Goal: Task Accomplishment & Management: Manage account settings

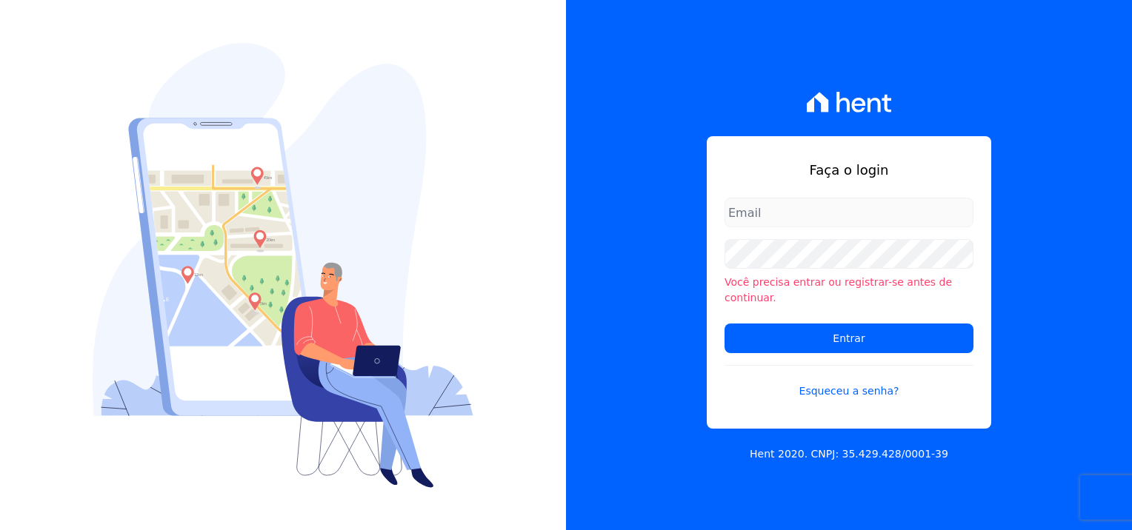
type input "[PERSON_NAME][EMAIL_ADDRESS][DOMAIN_NAME]"
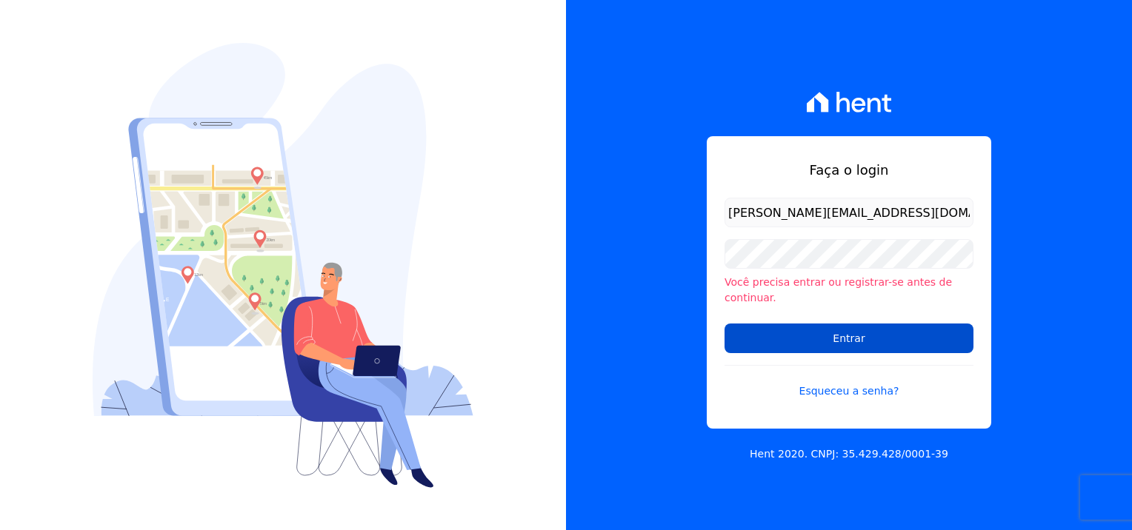
click at [863, 347] on form "[PERSON_NAME][EMAIL_ADDRESS][DOMAIN_NAME] Você precisa entrar ou registrar-se a…" at bounding box center [848, 307] width 249 height 219
click at [862, 341] on input "Entrar" at bounding box center [848, 339] width 249 height 30
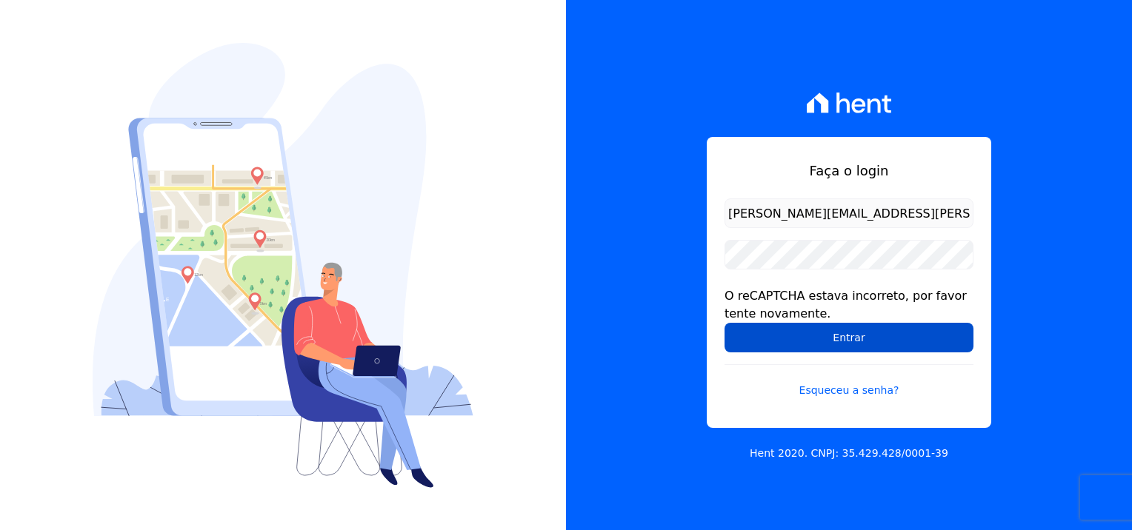
click at [888, 335] on input "Entrar" at bounding box center [848, 338] width 249 height 30
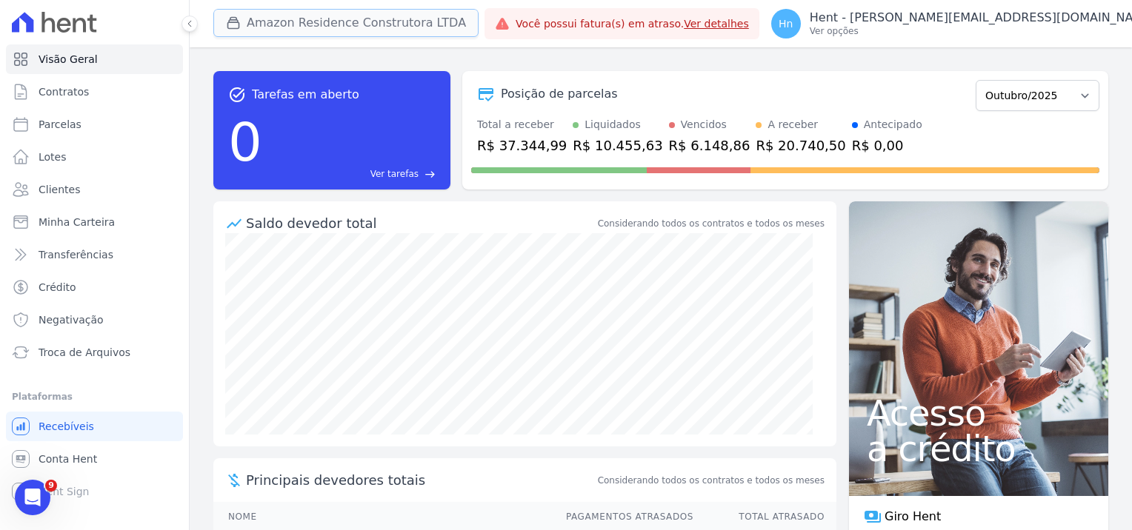
click at [410, 24] on button "Amazon Residence Construtora LTDA" at bounding box center [345, 23] width 265 height 28
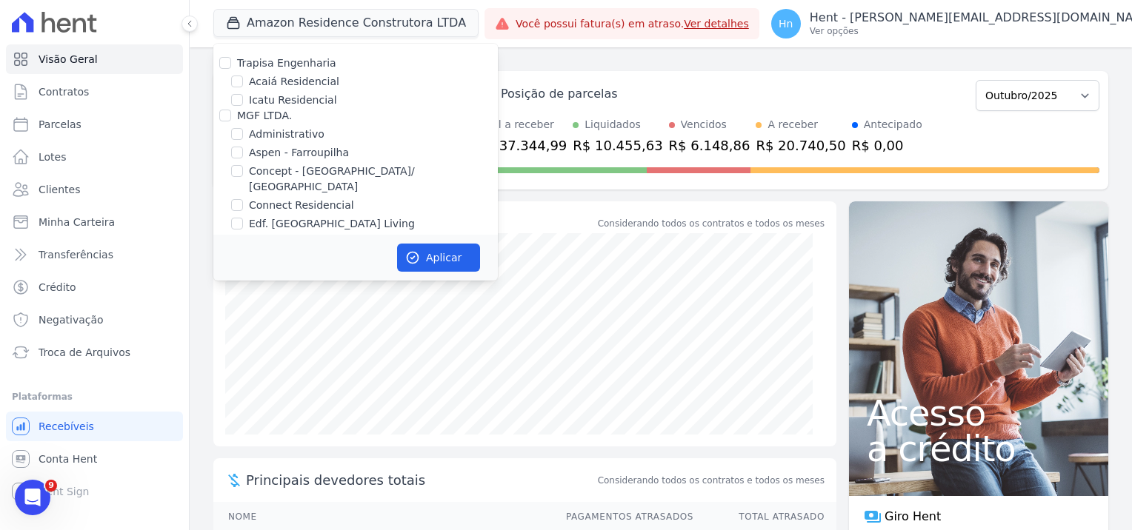
click at [1114, 159] on div "task_alt Tarefas em aberto 0 Ver tarefas east Posição de parcelas Dezembro/2022…" at bounding box center [661, 288] width 942 height 483
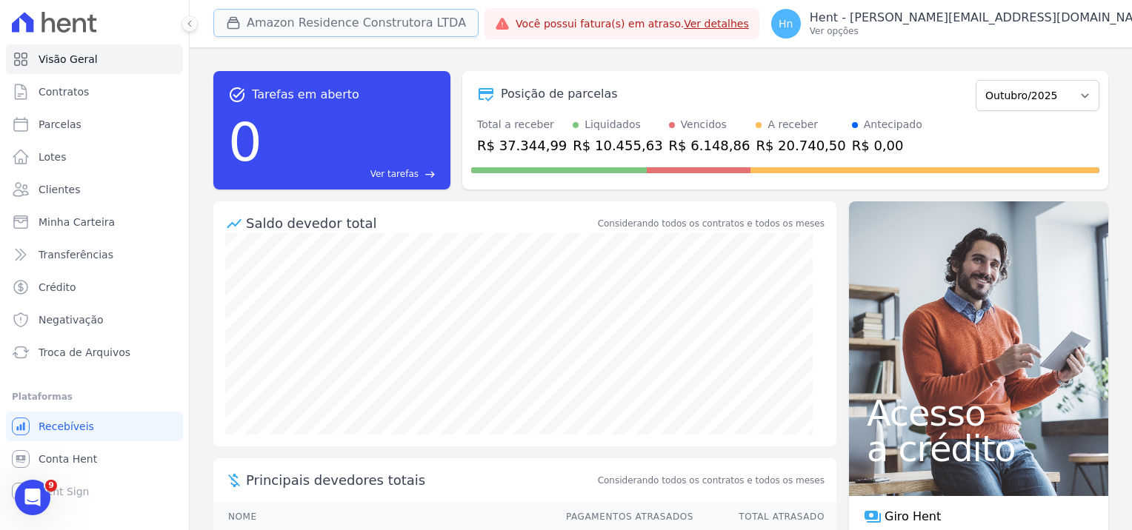
click at [401, 27] on button "Amazon Residence Construtora LTDA" at bounding box center [345, 23] width 265 height 28
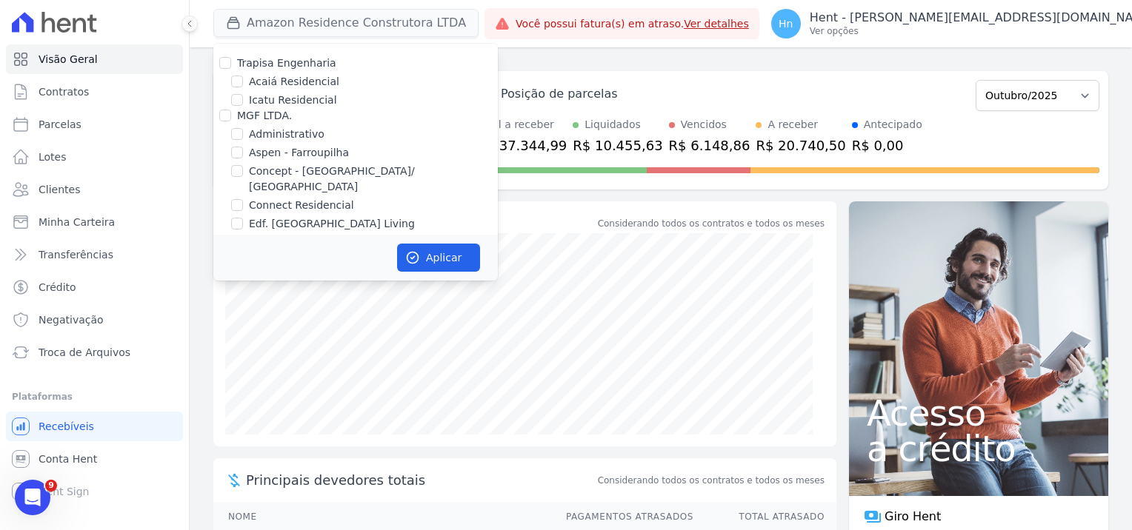
scroll to position [3267, 0]
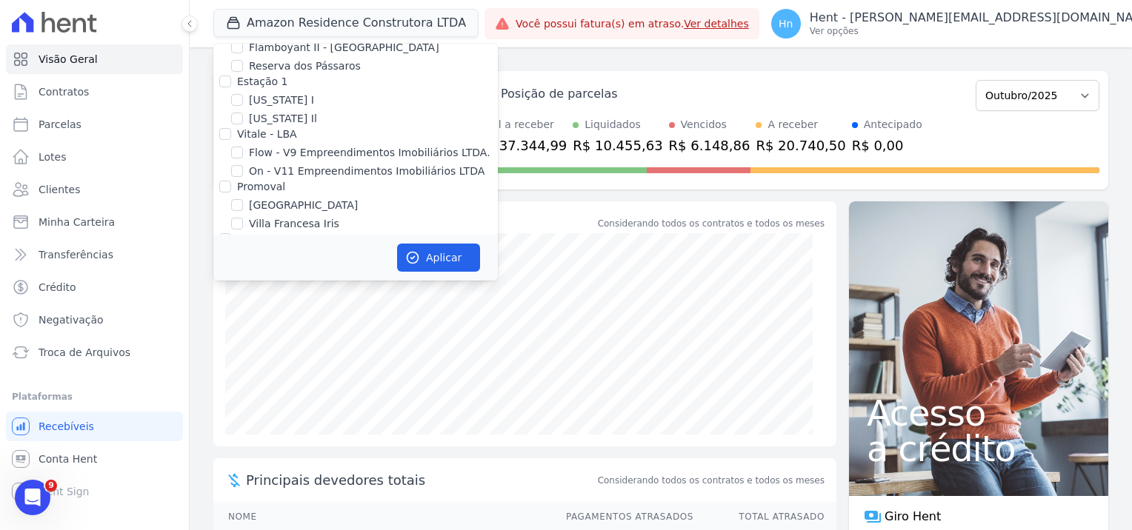
click at [230, 179] on div at bounding box center [225, 186] width 12 height 15
click at [227, 181] on input "Promoval" at bounding box center [225, 187] width 12 height 12
checkbox input "true"
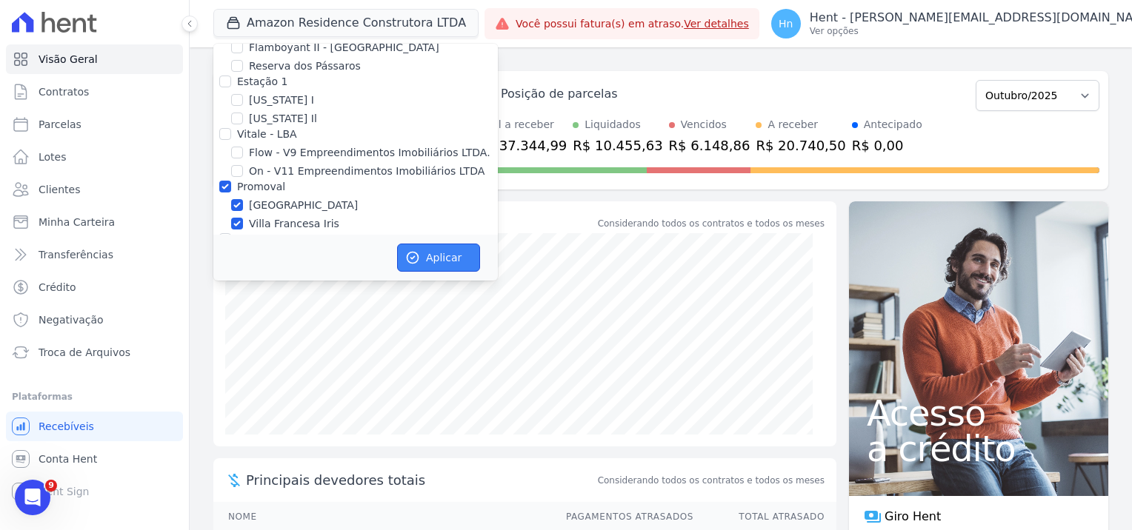
click at [436, 259] on button "Aplicar" at bounding box center [438, 258] width 83 height 28
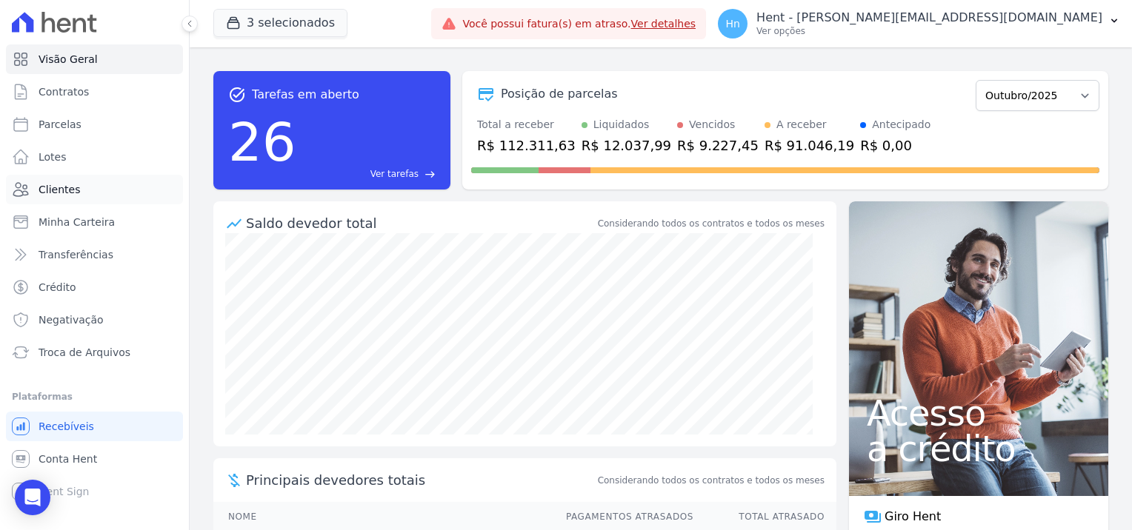
click at [62, 198] on link "Clientes" at bounding box center [94, 190] width 177 height 30
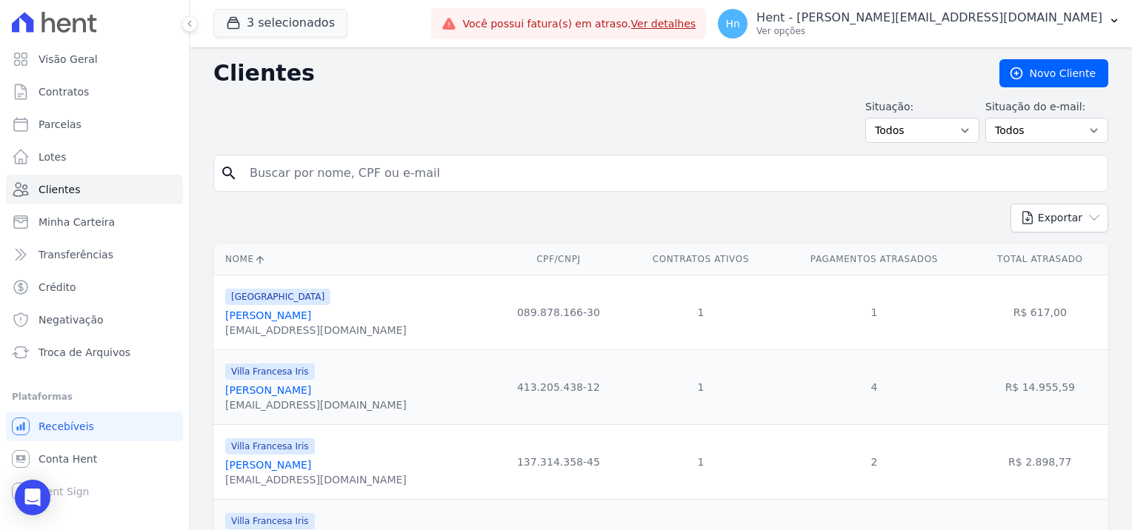
click at [344, 178] on input "search" at bounding box center [671, 173] width 860 height 30
paste input "boa tarde! Favor nos disponibilizar um único boleto de Maio e Junho/2025 para p…"
type input "boa tarde! Favor nos disponibilizar um único boleto de Maio e Junho/2025 para p…"
click at [387, 176] on input "search" at bounding box center [671, 173] width 860 height 30
paste input "[PERSON_NAME]"
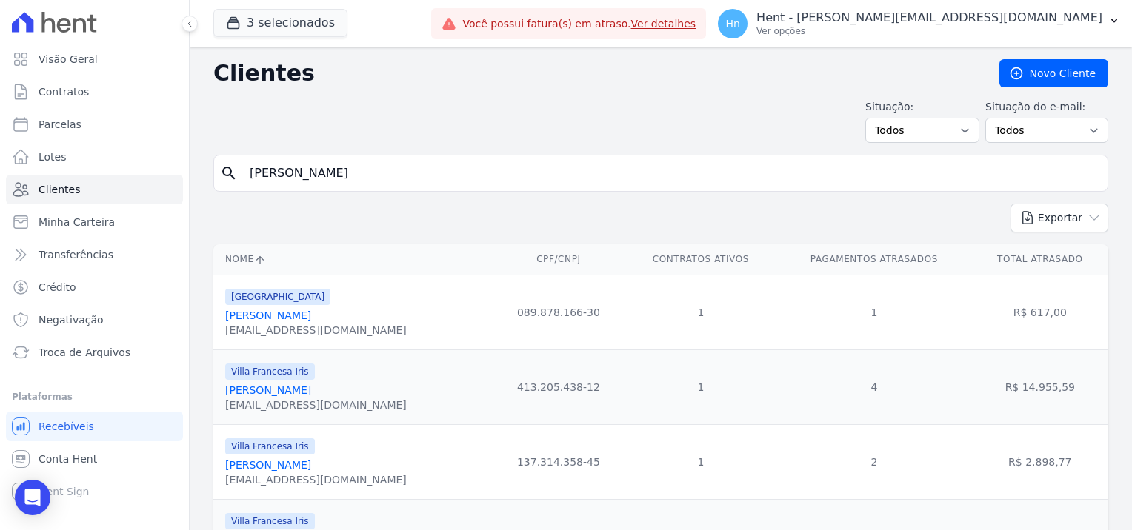
type input "[PERSON_NAME]"
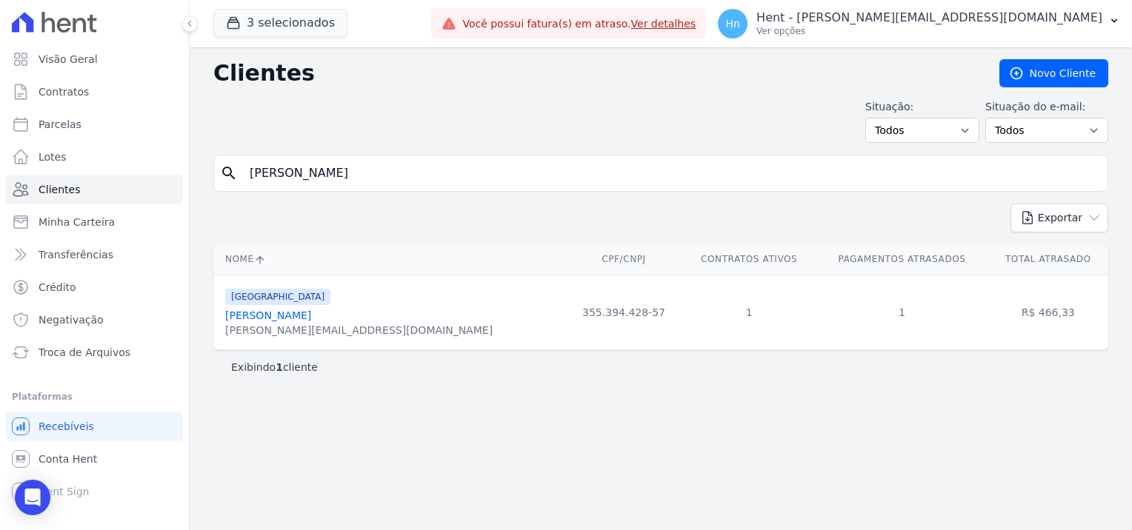
click at [278, 318] on link "[PERSON_NAME]" at bounding box center [268, 316] width 86 height 12
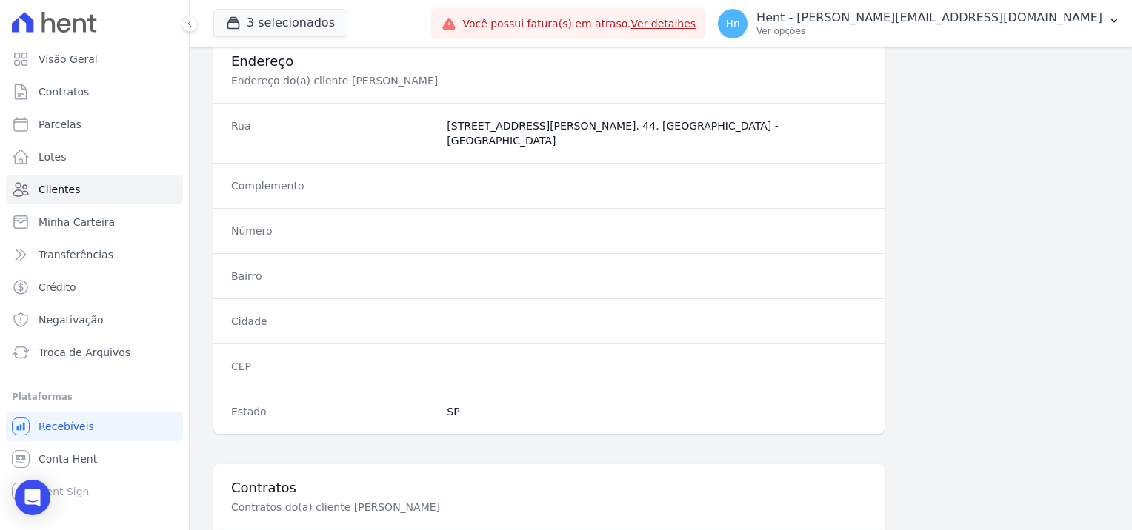
scroll to position [850, 0]
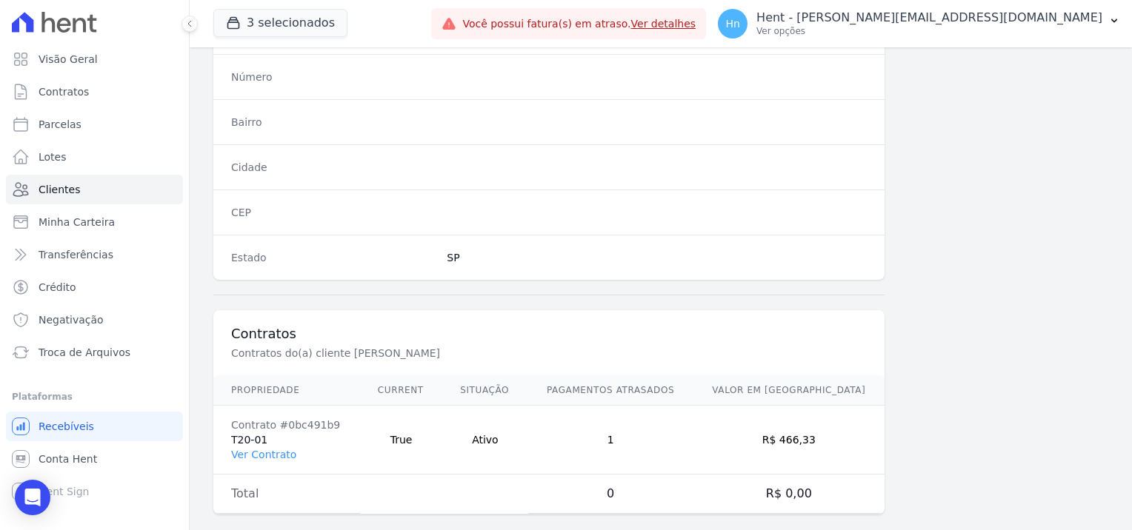
click at [267, 427] on td "Contrato #0bc491b9 T20-01 Ver Contrato" at bounding box center [286, 440] width 147 height 69
click at [233, 418] on td "Contrato #0bc491b9 T20-01 Ver Contrato" at bounding box center [286, 440] width 147 height 69
drag, startPoint x: 243, startPoint y: 421, endPoint x: 253, endPoint y: 438, distance: 20.2
click at [244, 424] on td "Contrato #0bc491b9 T20-01 Ver Contrato" at bounding box center [286, 440] width 147 height 69
click at [253, 449] on link "Ver Contrato" at bounding box center [263, 455] width 65 height 12
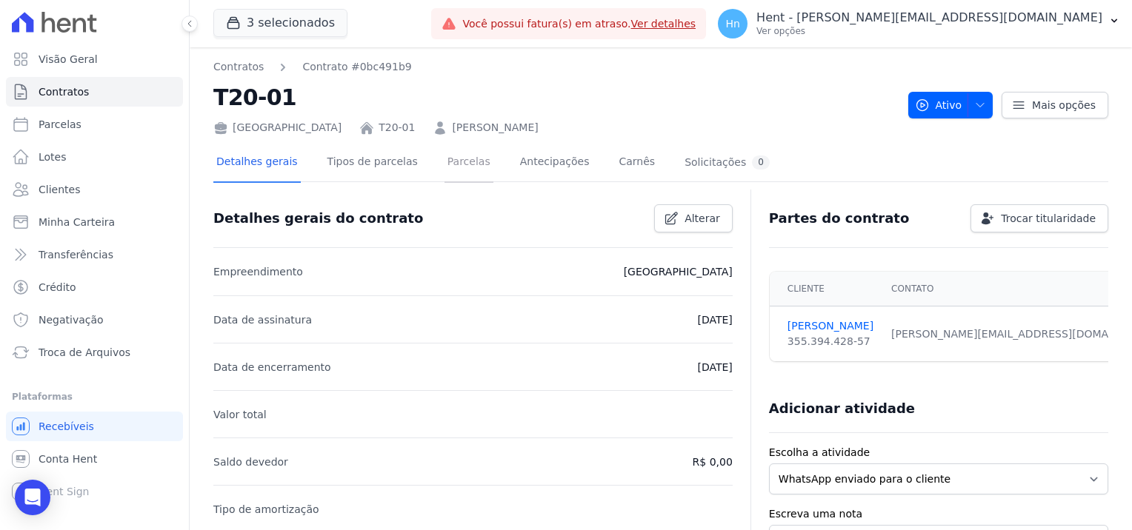
click at [459, 167] on link "Parcelas" at bounding box center [468, 163] width 49 height 39
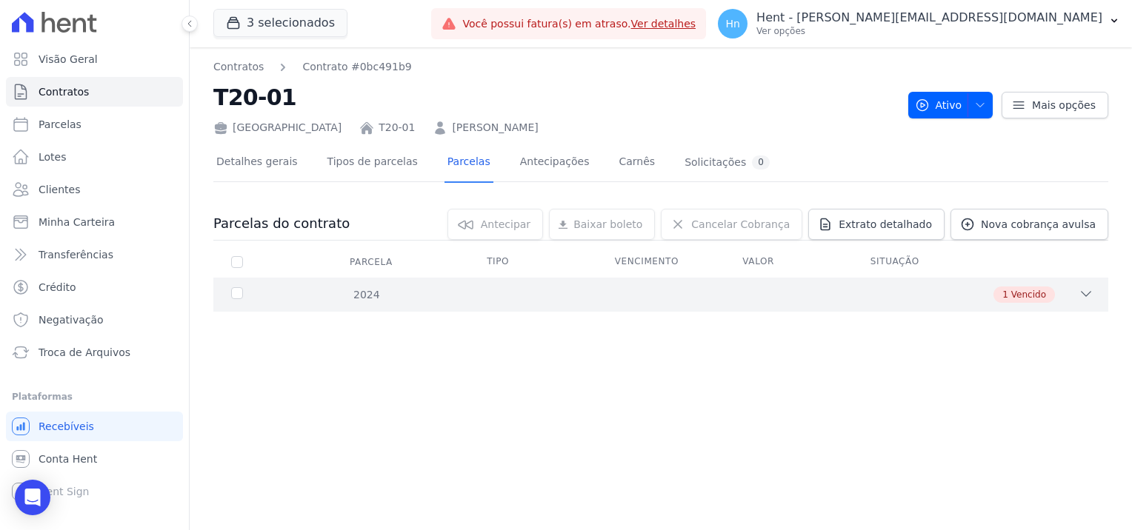
click at [1022, 295] on span "Vencido" at bounding box center [1028, 294] width 35 height 13
click at [1025, 330] on link "Ver detalhe" at bounding box center [1026, 331] width 59 height 15
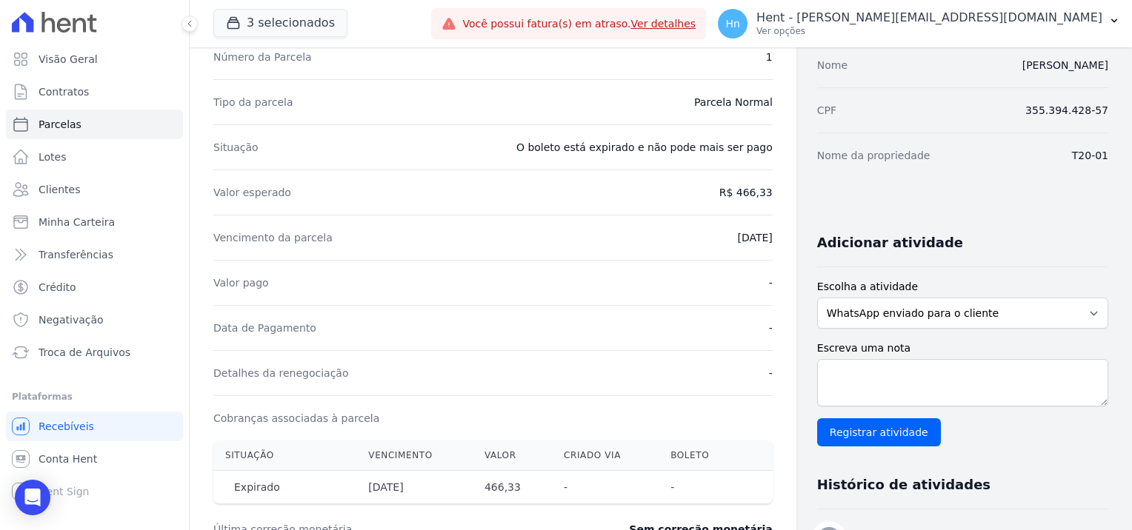
scroll to position [148, 0]
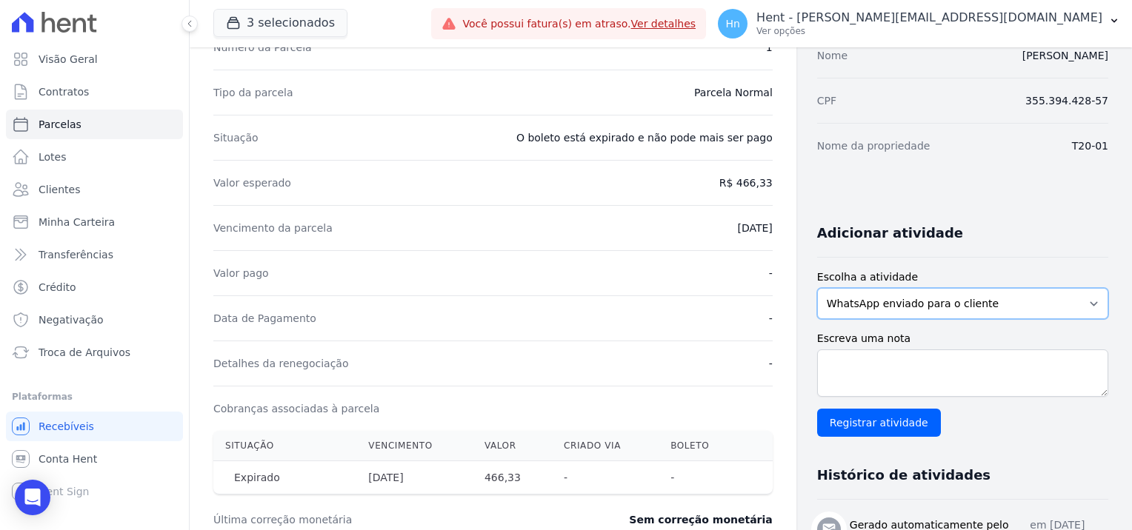
click at [868, 300] on select "WhatsApp enviado para o cliente Adicionar um comentário Ligação feita para o cl…" at bounding box center [962, 303] width 291 height 31
select select "note"
click at [817, 288] on select "WhatsApp enviado para o cliente Adicionar um comentário Ligação feita para o cl…" at bounding box center [962, 303] width 291 height 31
click at [886, 388] on textarea "Escreva uma nota" at bounding box center [962, 373] width 291 height 47
paste textarea "Em contato com o cliente o mesmo alega que realizou o distrato a mais de um ano…"
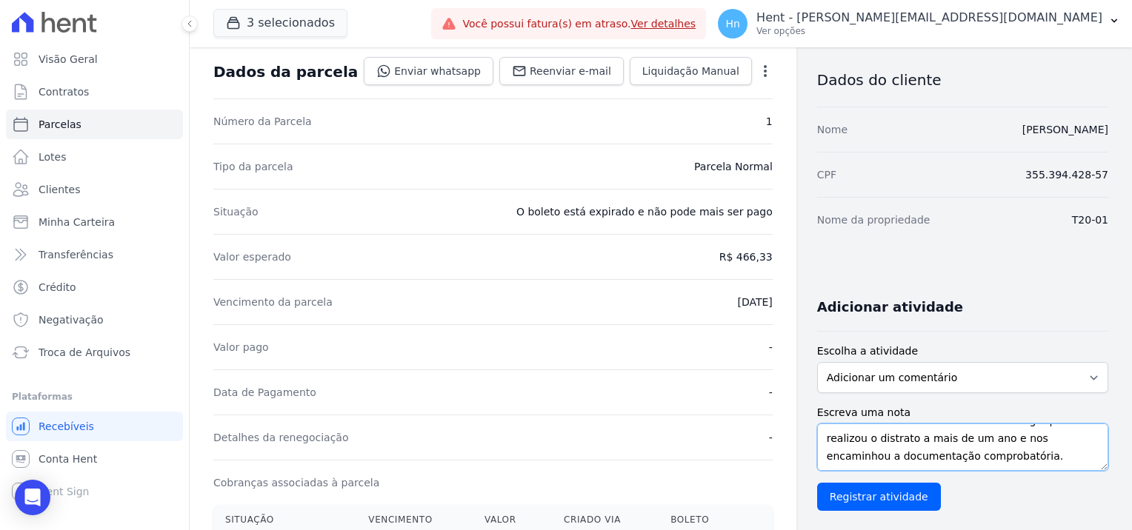
scroll to position [0, 0]
type textarea "Em contato com o cliente o mesmo alega que realizou o distrato a mais de um ano…"
click at [868, 495] on input "Registrar atividade" at bounding box center [879, 497] width 124 height 28
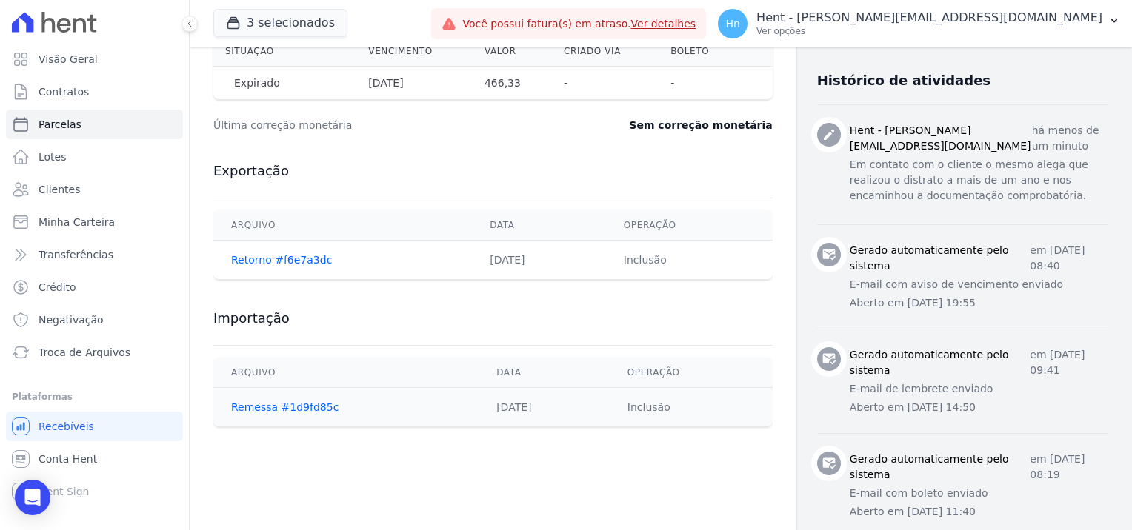
scroll to position [734, 0]
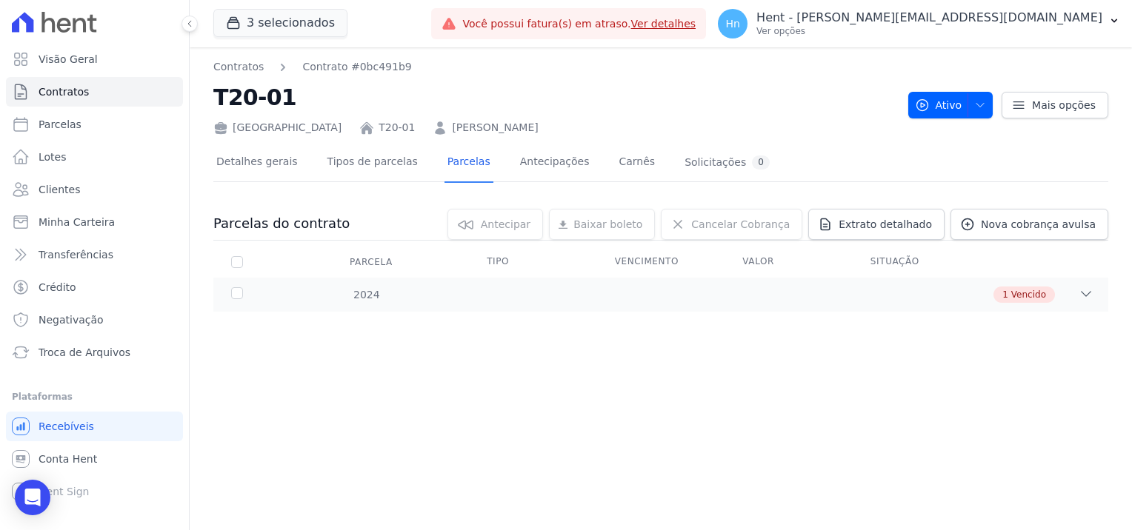
drag, startPoint x: 510, startPoint y: 127, endPoint x: 369, endPoint y: 130, distance: 141.5
click at [369, 130] on div "[GEOGRAPHIC_DATA] T20-01 [PERSON_NAME]" at bounding box center [554, 124] width 683 height 21
copy link "[PERSON_NAME]"
drag, startPoint x: 328, startPoint y: 127, endPoint x: 298, endPoint y: 127, distance: 30.4
click at [298, 127] on div "[GEOGRAPHIC_DATA] T20-01 [PERSON_NAME]" at bounding box center [554, 124] width 683 height 21
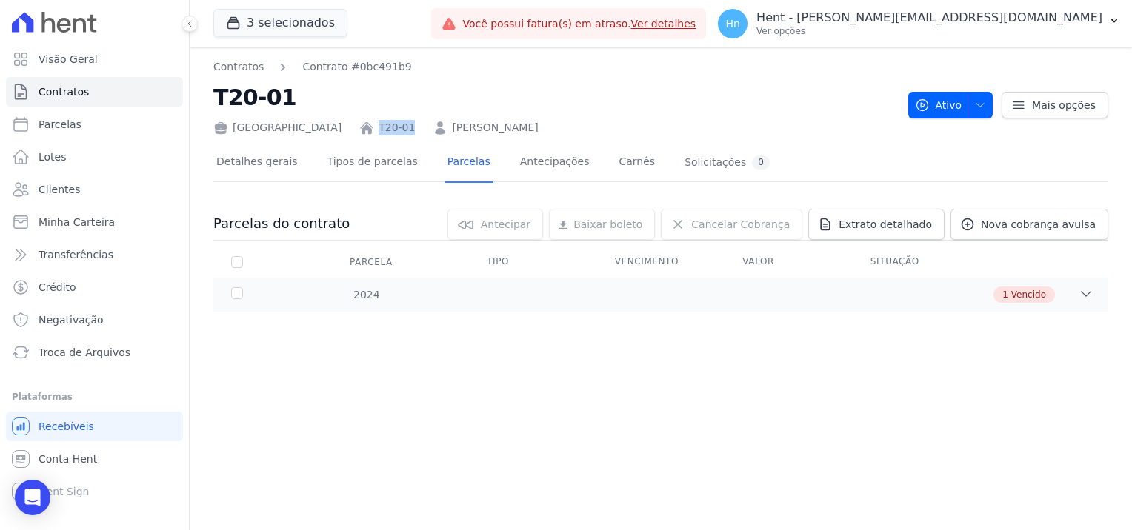
copy link "T20-01"
drag, startPoint x: 258, startPoint y: 133, endPoint x: 232, endPoint y: 130, distance: 26.8
click at [232, 130] on div "[GEOGRAPHIC_DATA]" at bounding box center [277, 128] width 128 height 16
copy div "[GEOGRAPHIC_DATA]"
